Goal: Task Accomplishment & Management: Use online tool/utility

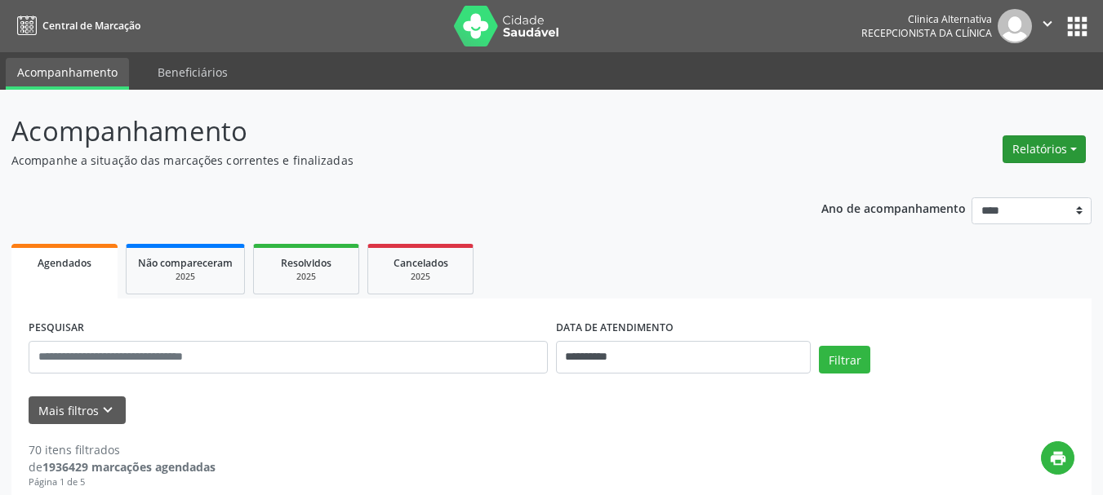
click at [1062, 139] on button "Relatórios" at bounding box center [1043, 149] width 83 height 28
click at [984, 183] on link "Agendamentos" at bounding box center [998, 184] width 175 height 23
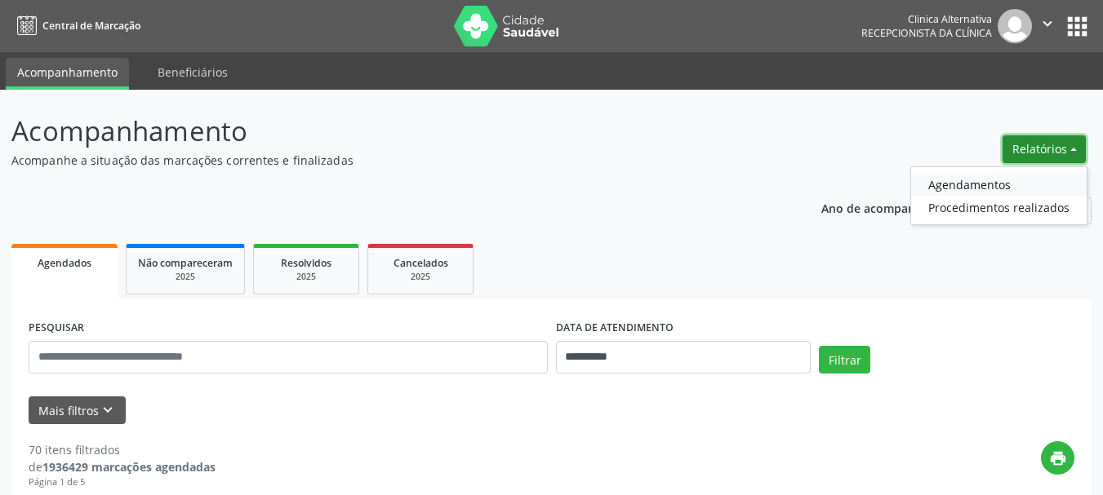
select select "*"
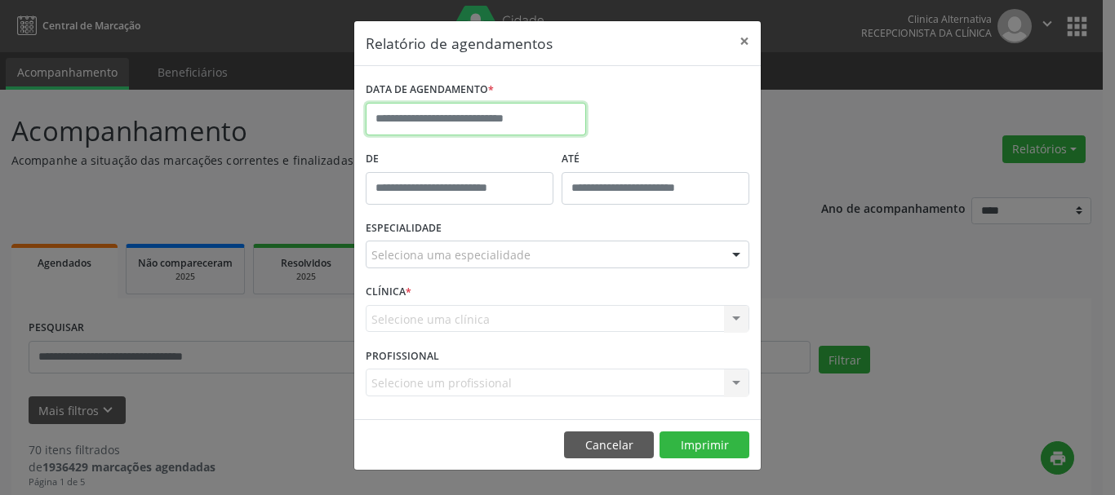
click at [534, 120] on input "text" at bounding box center [476, 119] width 220 height 33
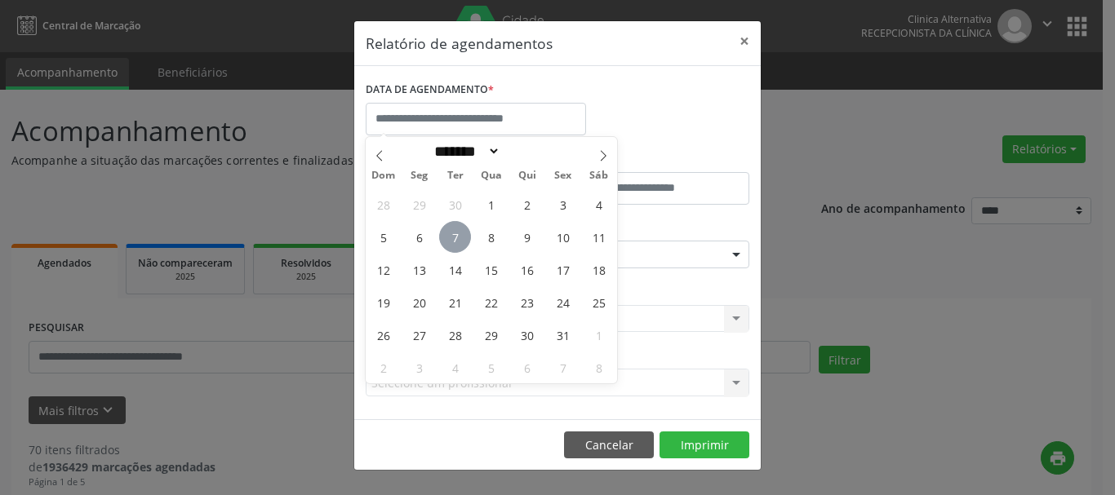
click at [452, 236] on span "7" at bounding box center [455, 237] width 32 height 32
type input "**********"
click at [453, 233] on span "7" at bounding box center [455, 237] width 32 height 32
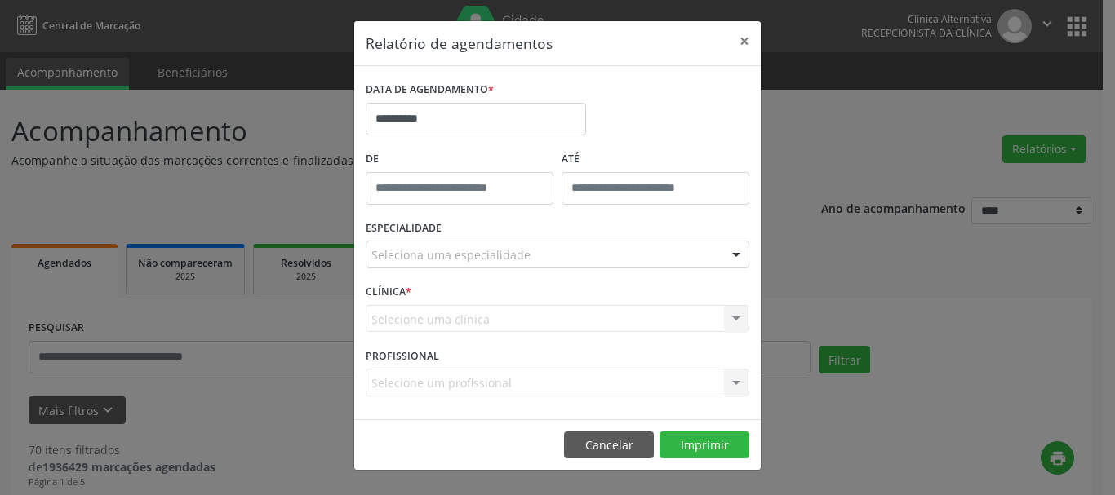
click at [605, 255] on div "Seleciona uma especialidade" at bounding box center [558, 255] width 384 height 28
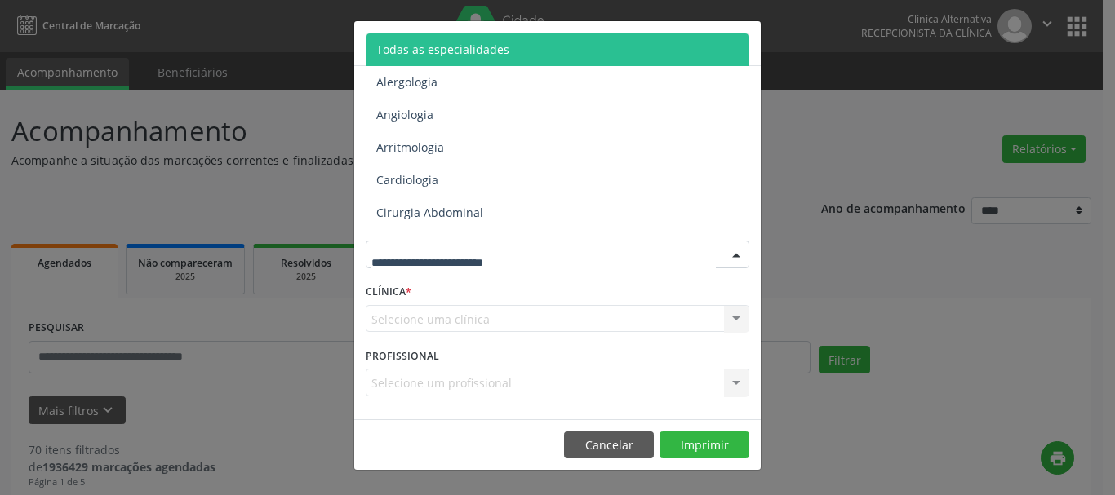
click at [463, 51] on span "Todas as especialidades" at bounding box center [442, 50] width 133 height 16
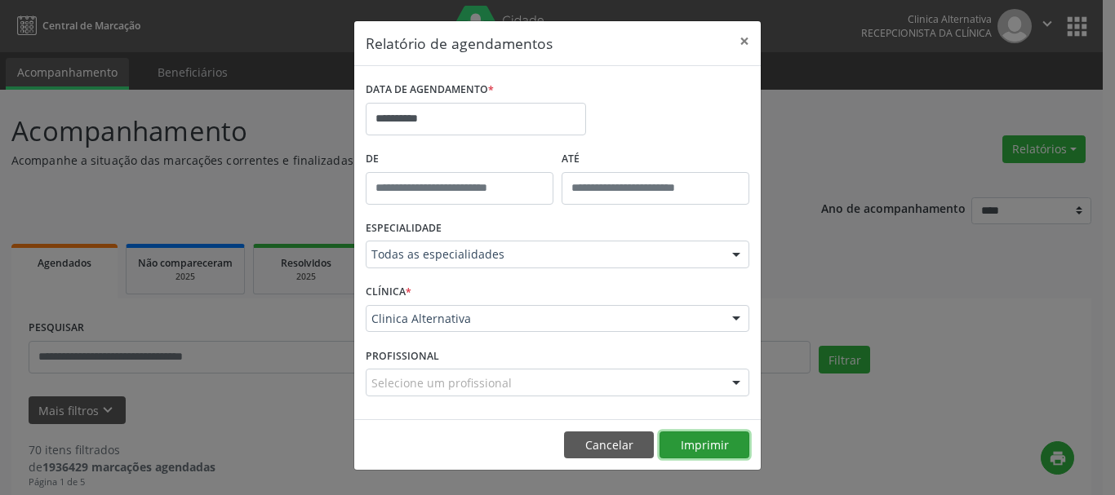
click at [702, 437] on button "Imprimir" at bounding box center [704, 446] width 90 height 28
